Goal: Information Seeking & Learning: Learn about a topic

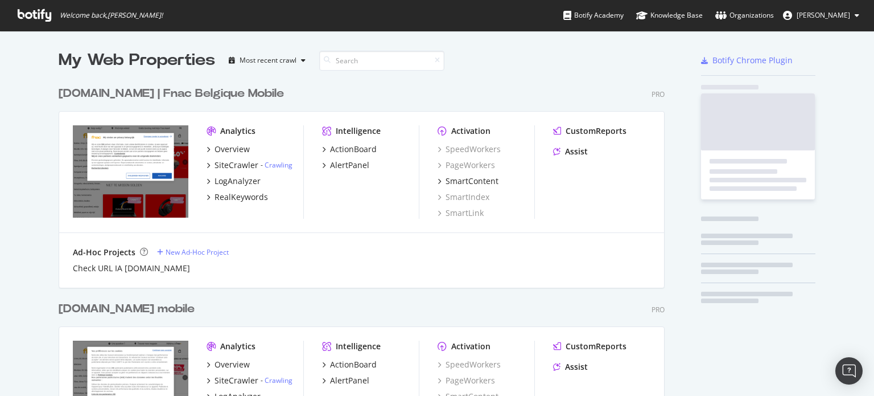
scroll to position [1134, 606]
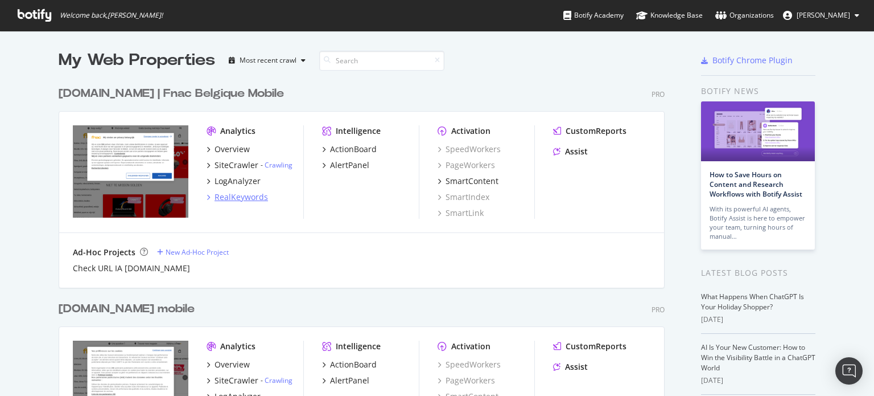
click at [222, 194] on div "RealKeywords" at bounding box center [242, 196] width 54 height 11
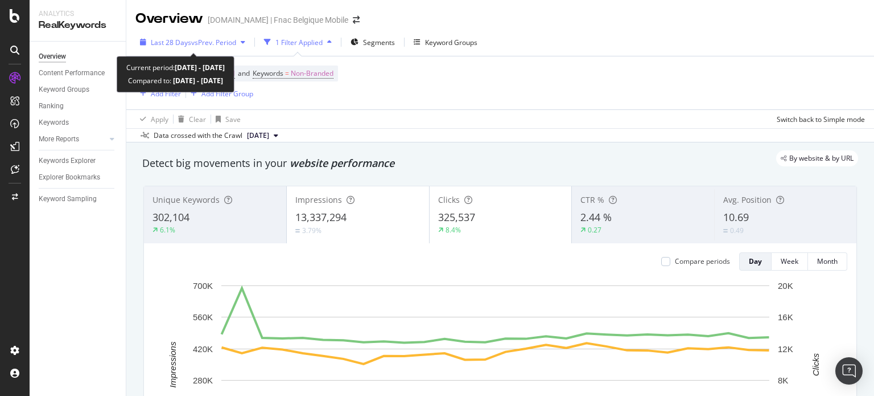
click at [216, 46] on span "vs Prev. Period" at bounding box center [213, 43] width 45 height 10
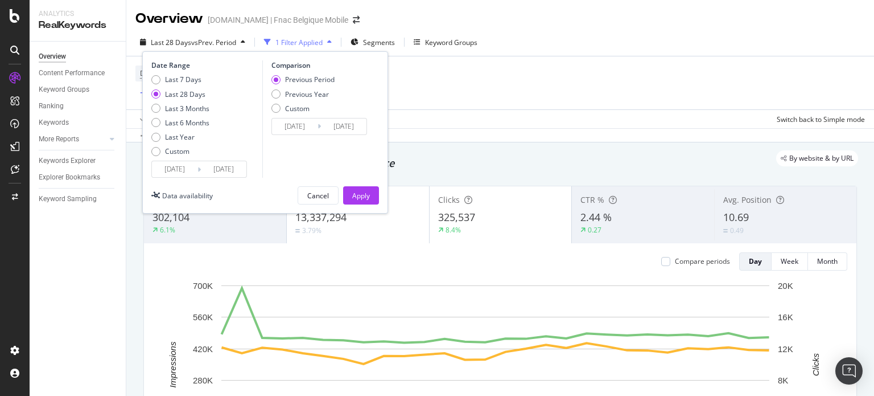
click at [216, 46] on span "vs Prev. Period" at bounding box center [213, 43] width 45 height 10
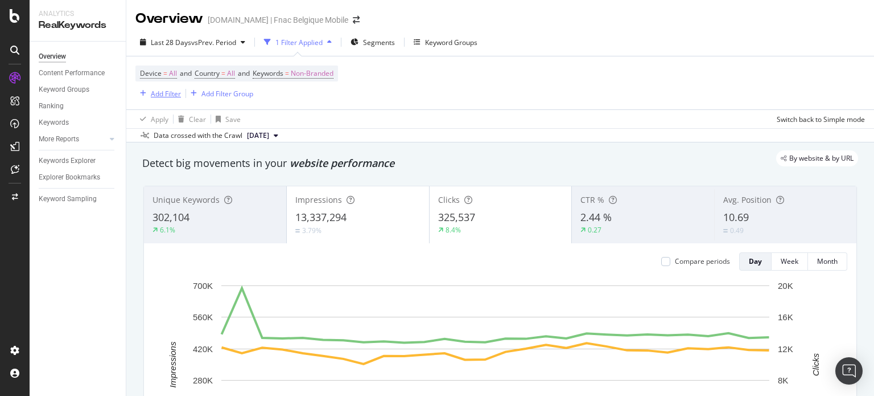
click at [151, 94] on div "Add Filter" at bounding box center [166, 94] width 30 height 10
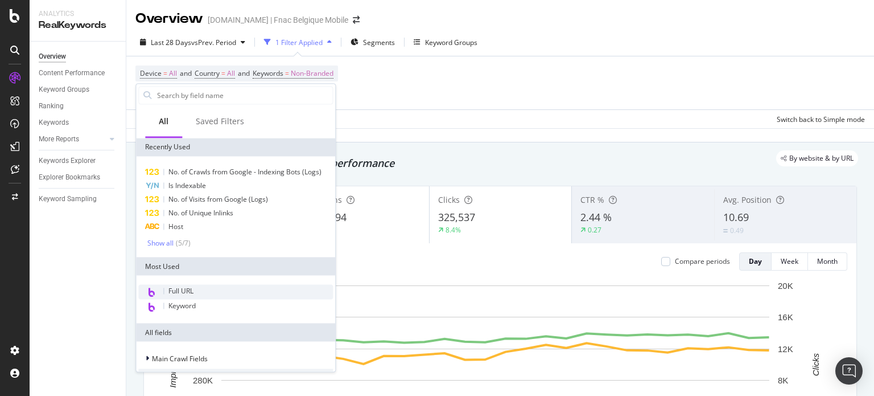
click at [191, 289] on span "Full URL" at bounding box center [180, 291] width 25 height 10
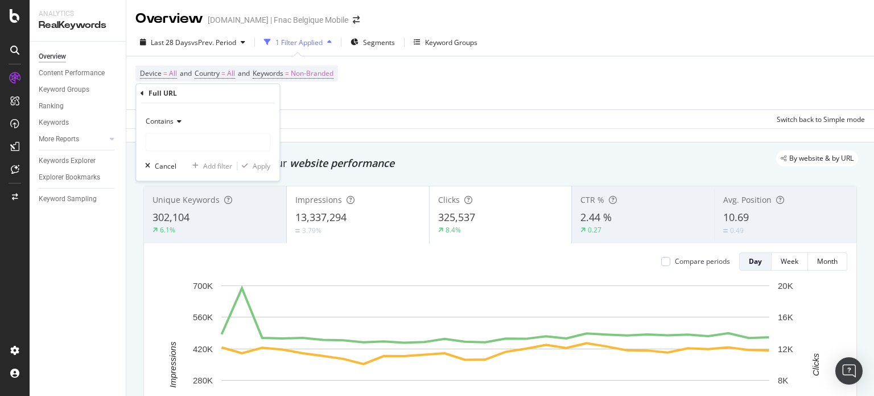
click at [161, 119] on span "Contains" at bounding box center [160, 122] width 28 height 10
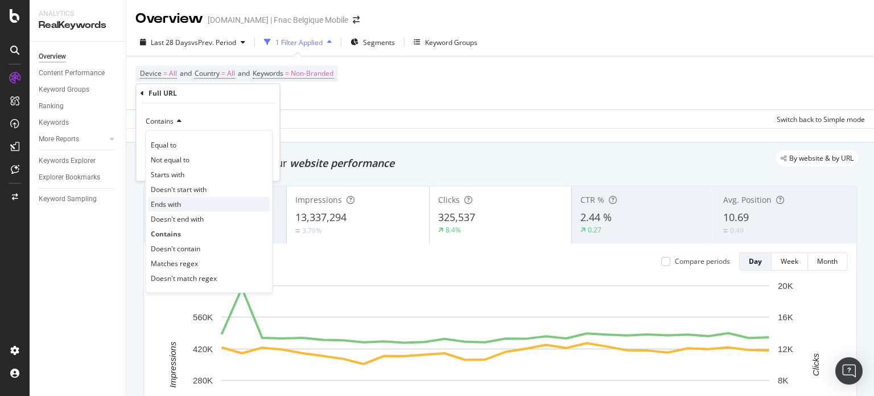
click at [176, 206] on span "Ends with" at bounding box center [166, 204] width 30 height 10
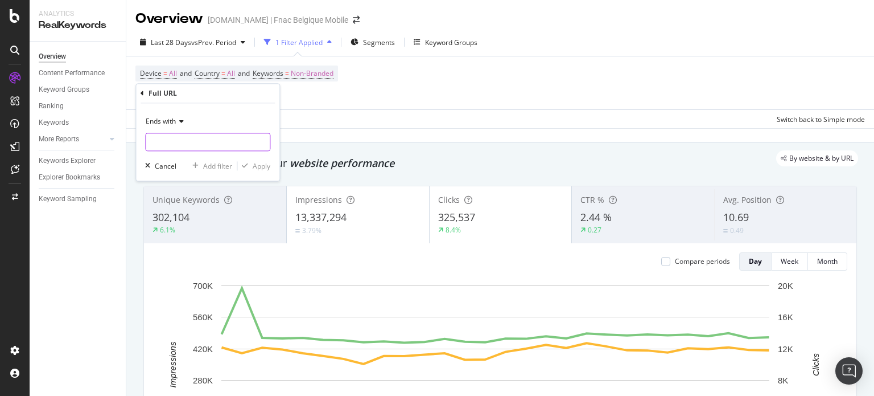
click at [178, 142] on input "text" at bounding box center [208, 142] width 124 height 18
type input "/q"
click at [255, 161] on div "Apply" at bounding box center [262, 166] width 18 height 10
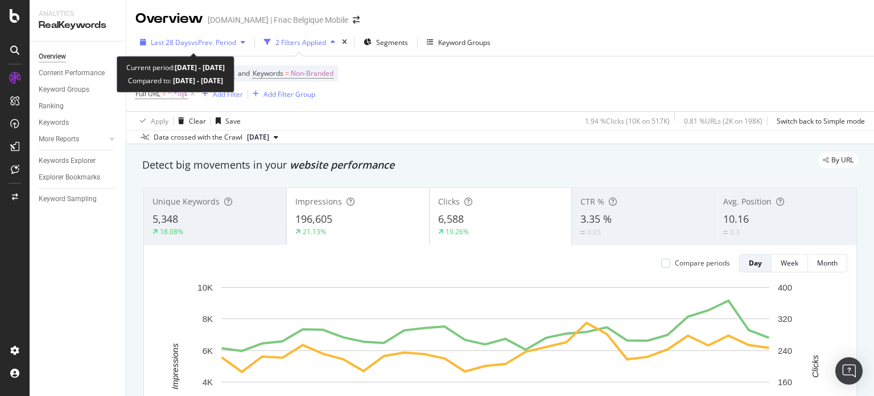
click at [198, 39] on span "vs Prev. Period" at bounding box center [213, 43] width 45 height 10
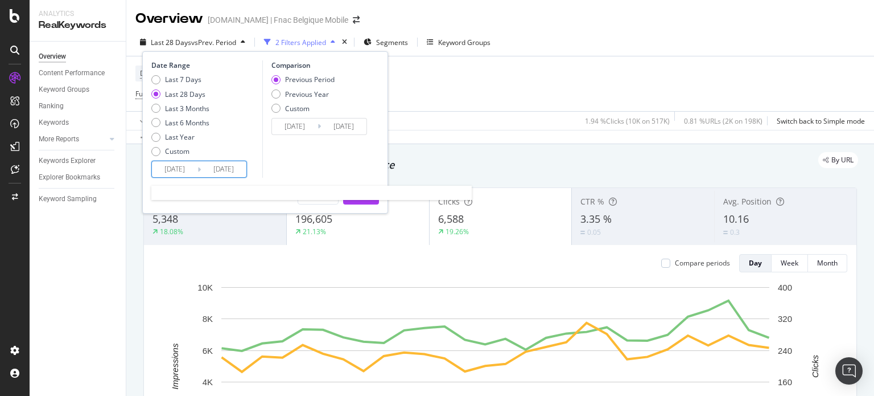
click at [180, 172] on input "[DATE]" at bounding box center [175, 169] width 46 height 16
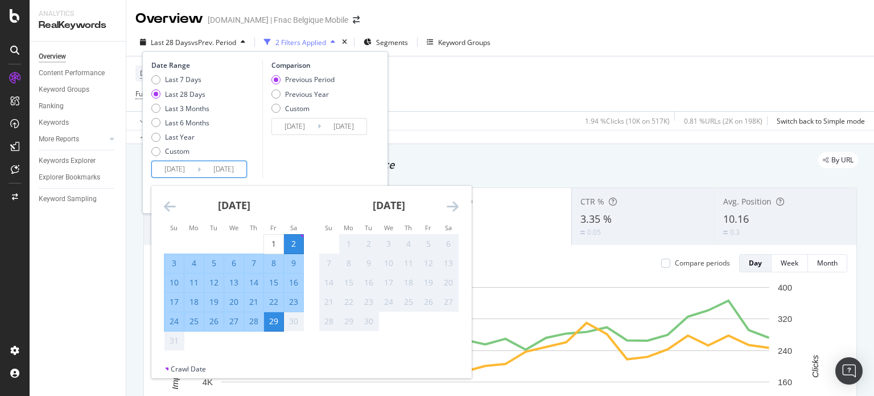
click at [168, 208] on icon "Move backward to switch to the previous month." at bounding box center [170, 206] width 12 height 14
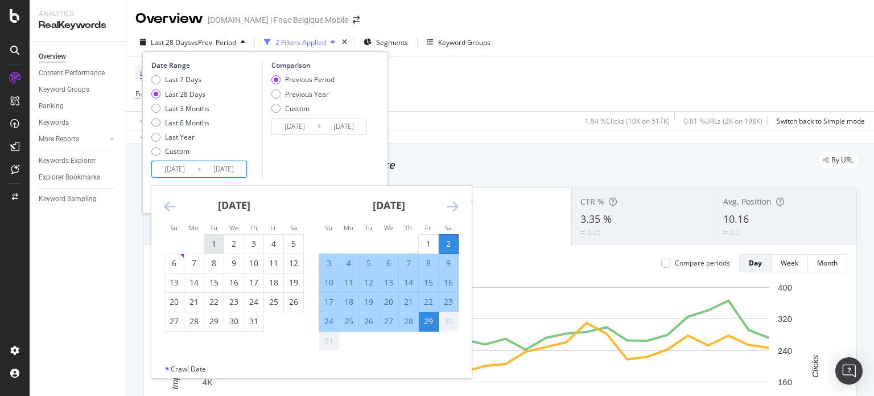
click at [216, 239] on div "1" at bounding box center [213, 243] width 19 height 11
type input "[DATE]"
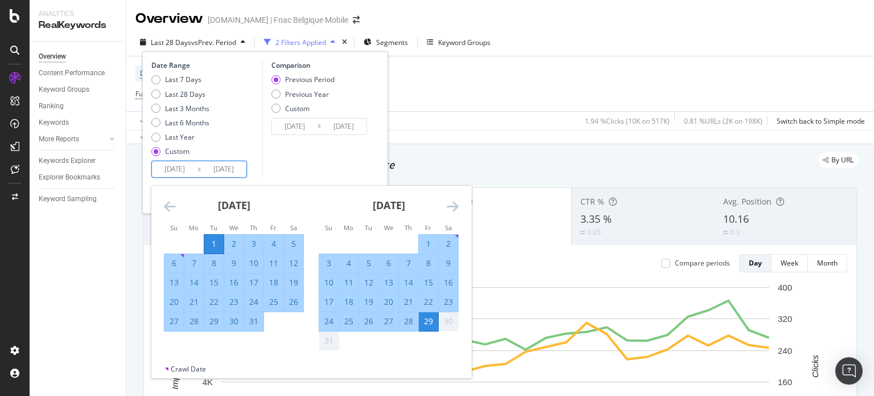
click at [249, 316] on div "31" at bounding box center [253, 320] width 19 height 11
type input "[DATE]"
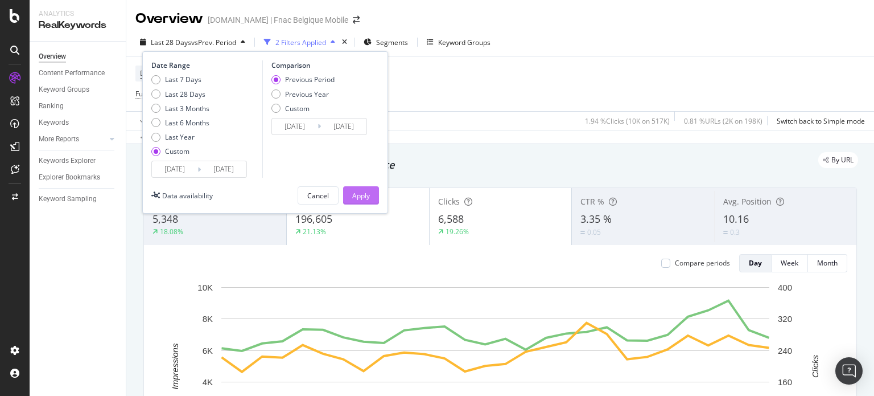
click at [345, 198] on button "Apply" at bounding box center [361, 195] width 36 height 18
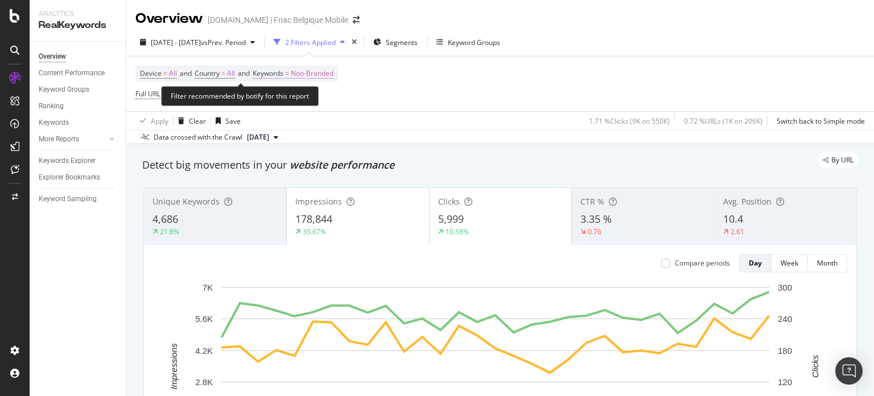
click at [301, 71] on span "Non-Branded" at bounding box center [312, 73] width 43 height 16
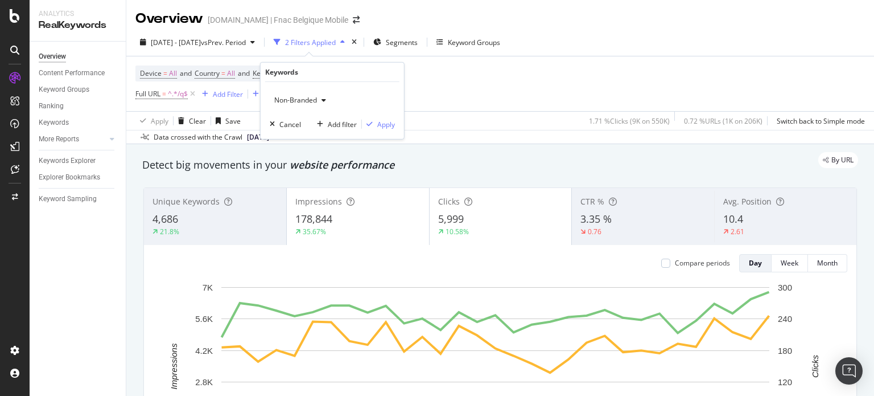
click at [298, 104] on span "Non-Branded" at bounding box center [293, 100] width 47 height 10
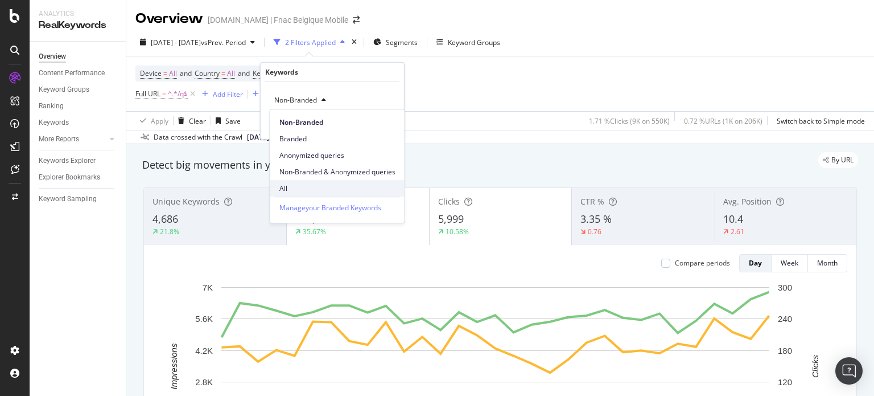
click at [289, 191] on span "All" at bounding box center [337, 188] width 116 height 10
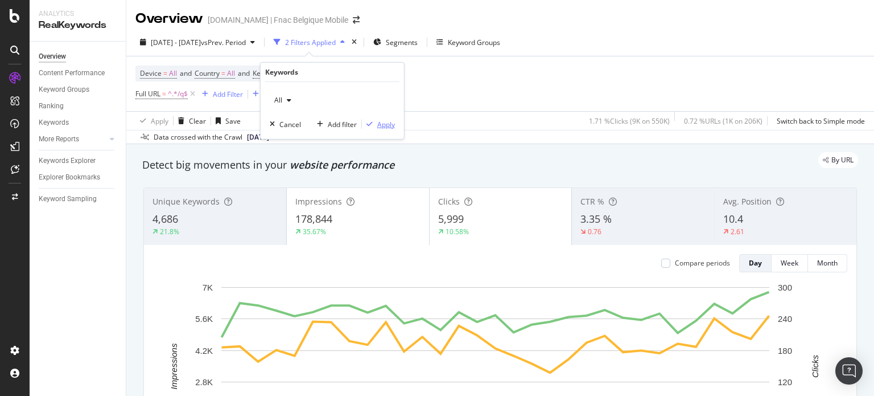
click at [385, 122] on div "Apply" at bounding box center [386, 124] width 18 height 10
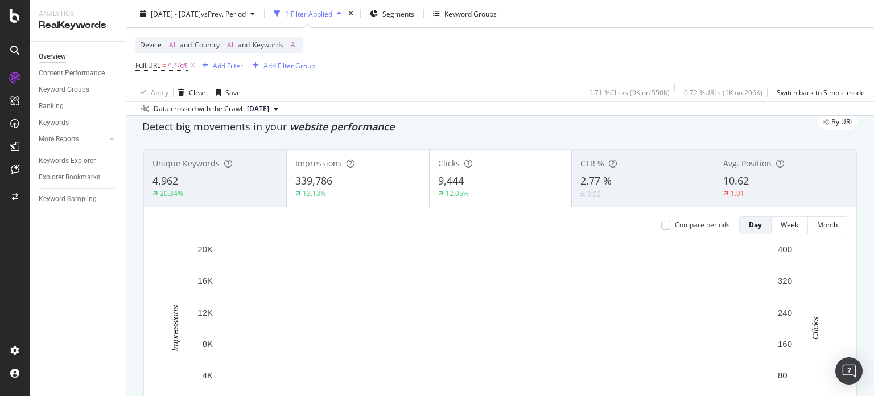
scroll to position [34, 0]
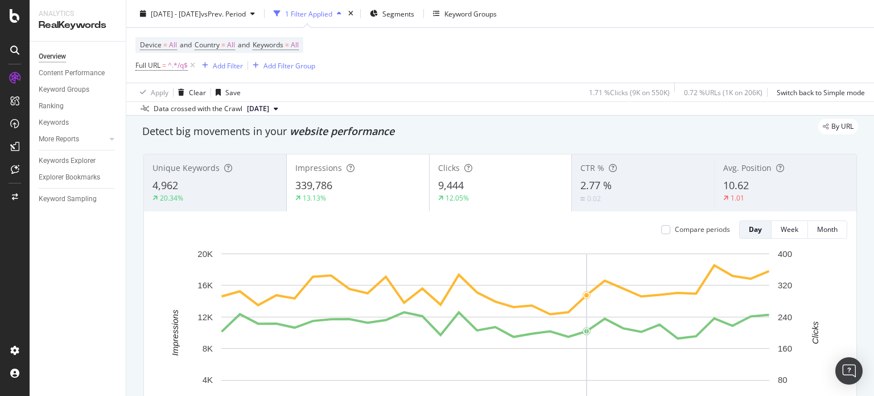
click at [14, 263] on div at bounding box center [14, 205] width 27 height 272
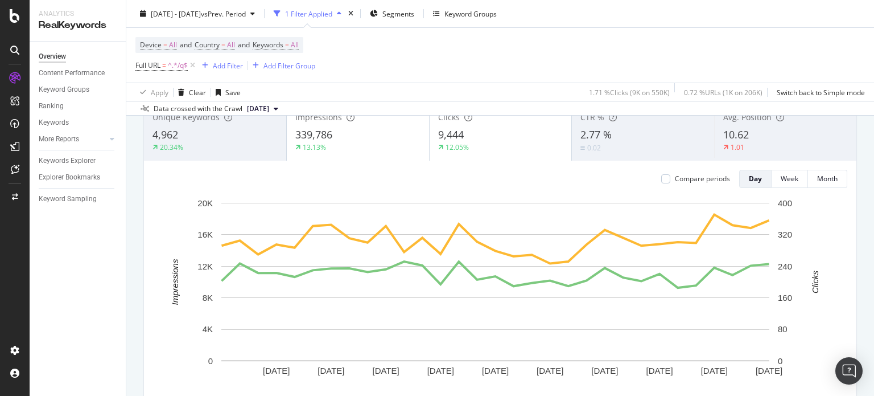
scroll to position [66, 0]
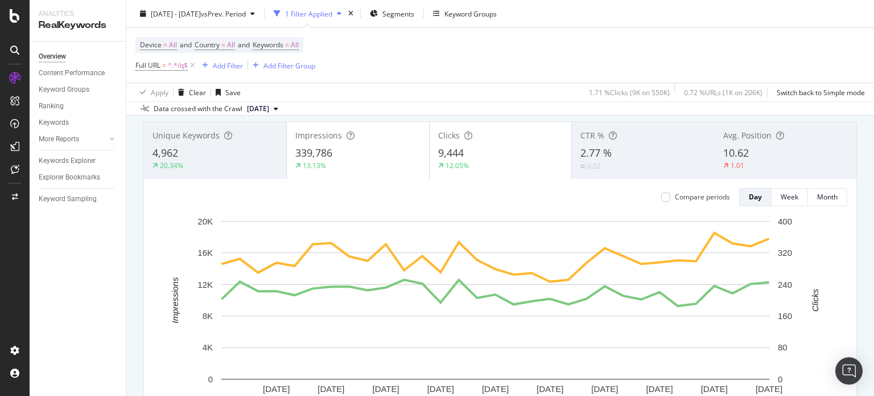
click at [723, 156] on span "10.62" at bounding box center [736, 153] width 26 height 14
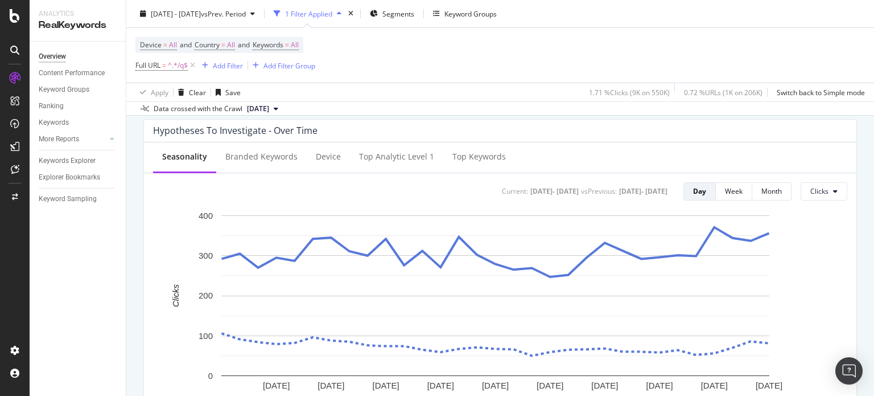
scroll to position [435, 0]
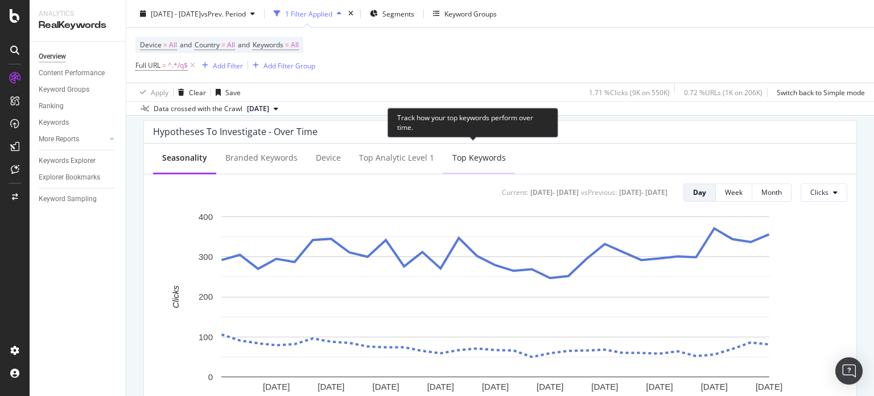
click at [496, 159] on div "Top Keywords" at bounding box center [480, 157] width 54 height 11
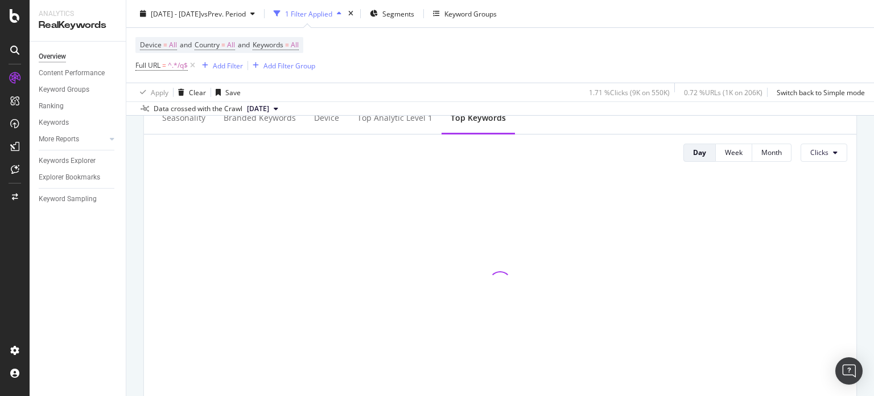
scroll to position [474, 0]
click at [807, 158] on button "Clicks" at bounding box center [824, 154] width 47 height 18
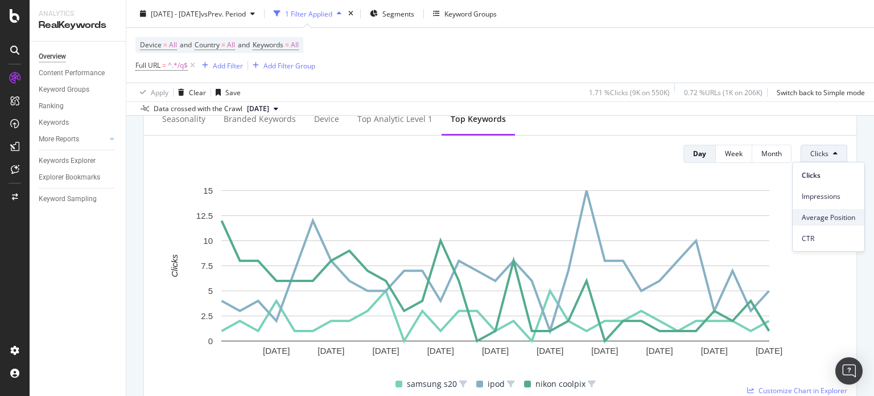
click at [808, 213] on span "Average Position" at bounding box center [829, 217] width 54 height 10
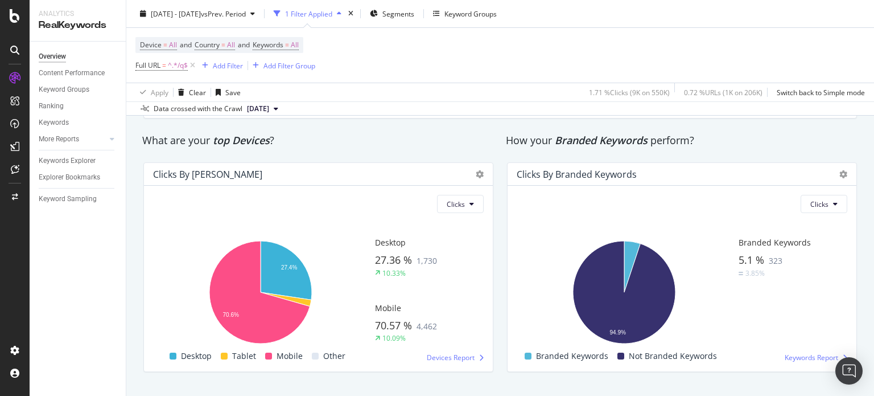
scroll to position [1888, 0]
